Goal: Information Seeking & Learning: Learn about a topic

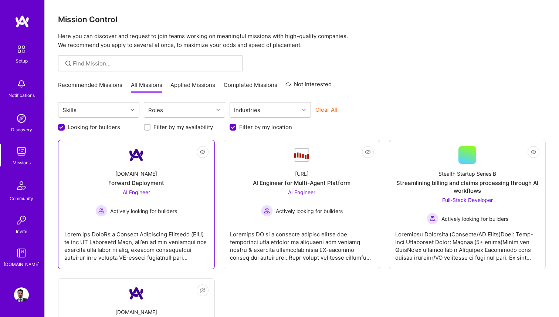
click at [182, 203] on div "[DOMAIN_NAME] Forward Deployment AI Engineer Actively looking for builders" at bounding box center [136, 190] width 144 height 53
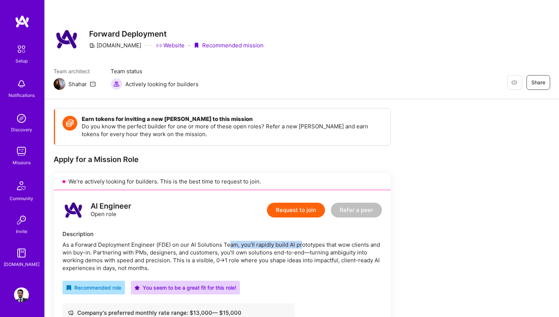
drag, startPoint x: 230, startPoint y: 246, endPoint x: 301, endPoint y: 248, distance: 70.7
click at [301, 248] on div "As a Forward Deployment Engineer (FDE) on our AI Solutions Team, you’ll rapidly…" at bounding box center [223, 256] width 320 height 31
click at [321, 246] on div "As a Forward Deployment Engineer (FDE) on our AI Solutions Team, you’ll rapidly…" at bounding box center [223, 256] width 320 height 31
drag, startPoint x: 149, startPoint y: 253, endPoint x: 303, endPoint y: 254, distance: 154.6
click at [302, 254] on div "As a Forward Deployment Engineer (FDE) on our AI Solutions Team, you’ll rapidly…" at bounding box center [223, 256] width 320 height 31
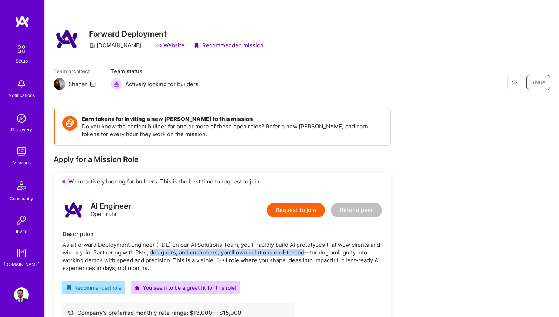
click at [321, 255] on div "As a Forward Deployment Engineer (FDE) on our AI Solutions Team, you’ll rapidly…" at bounding box center [223, 256] width 320 height 31
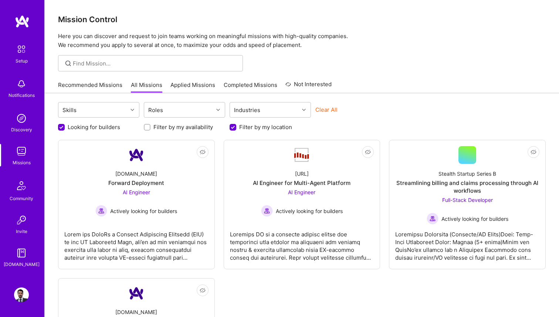
click at [106, 83] on link "Recommended Missions" at bounding box center [90, 87] width 64 height 12
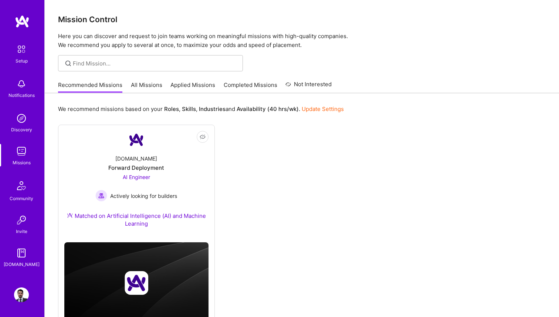
click at [299, 50] on div "Mission Control Here you can discover and request to join teams working on mean…" at bounding box center [302, 173] width 515 height 347
